Goal: Navigation & Orientation: Find specific page/section

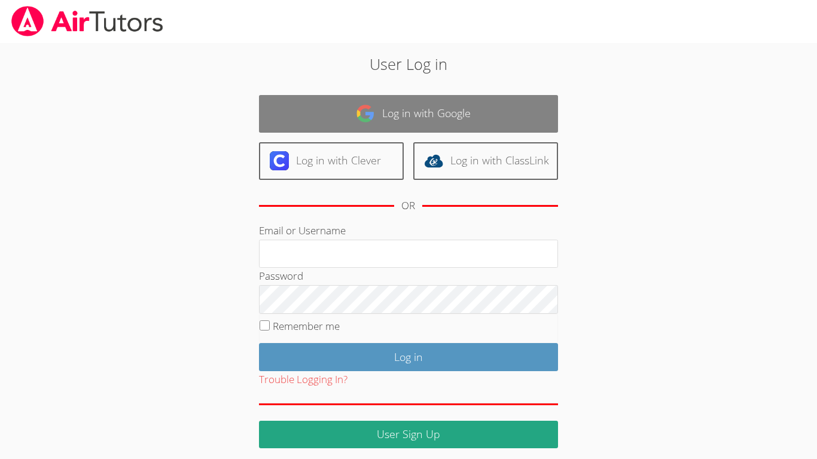
click at [420, 106] on link "Log in with Google" at bounding box center [408, 114] width 299 height 38
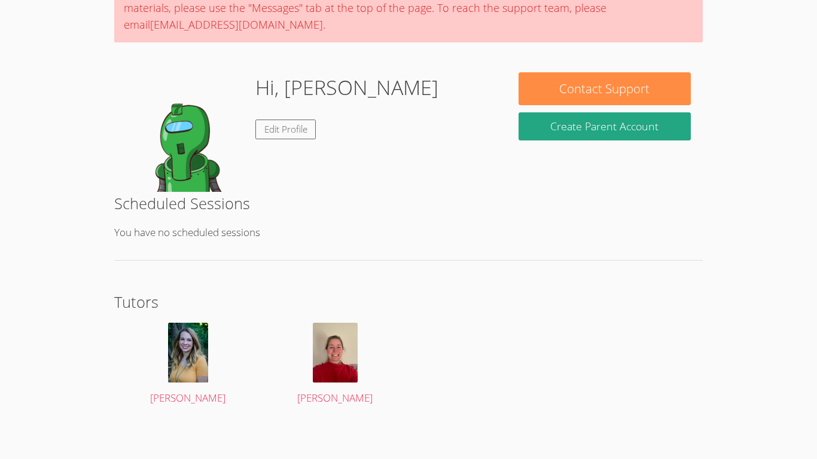
scroll to position [124, 0]
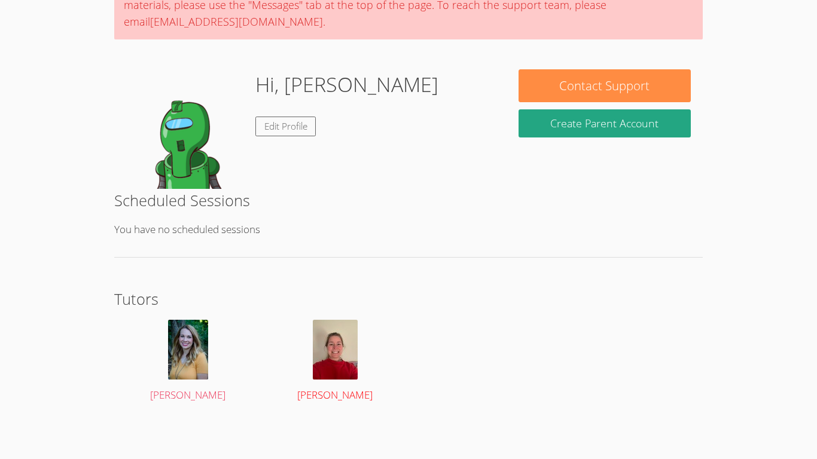
click at [324, 389] on span "[PERSON_NAME]" at bounding box center [334, 395] width 75 height 14
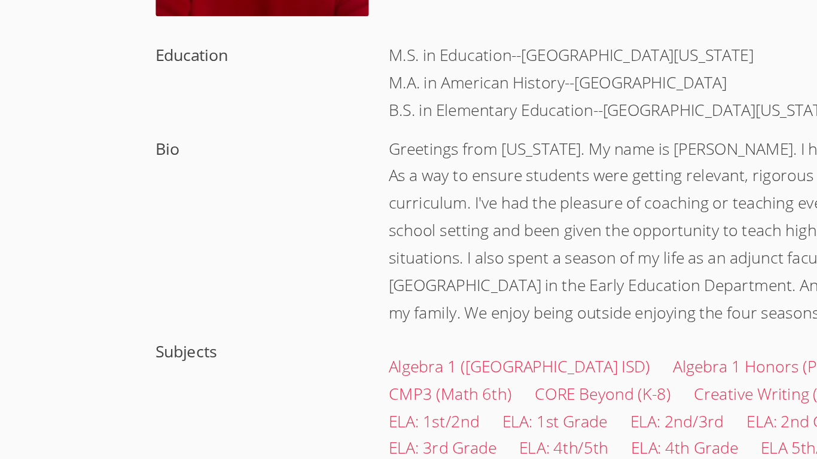
scroll to position [110, 0]
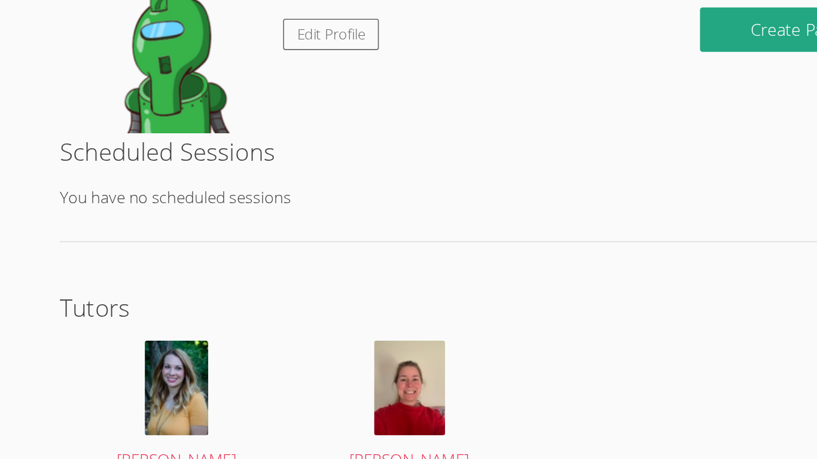
scroll to position [124, 0]
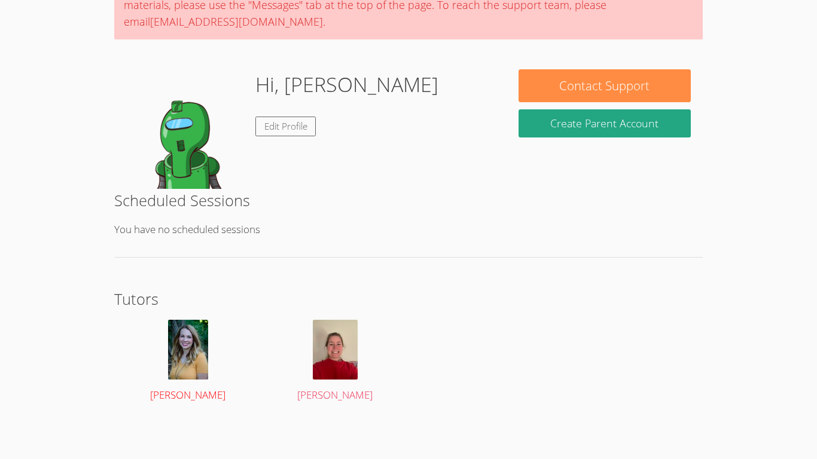
click at [200, 393] on span "[PERSON_NAME]" at bounding box center [187, 395] width 75 height 14
